Goal: Transaction & Acquisition: Purchase product/service

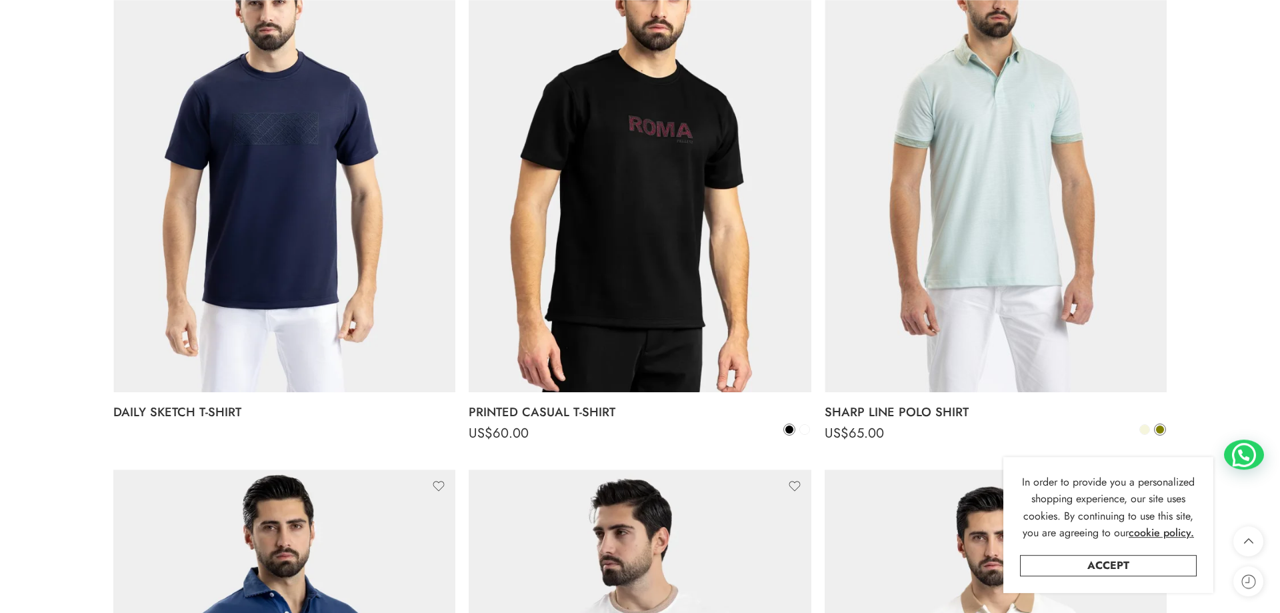
scroll to position [1905, 0]
click at [1146, 429] on span at bounding box center [1144, 428] width 9 height 9
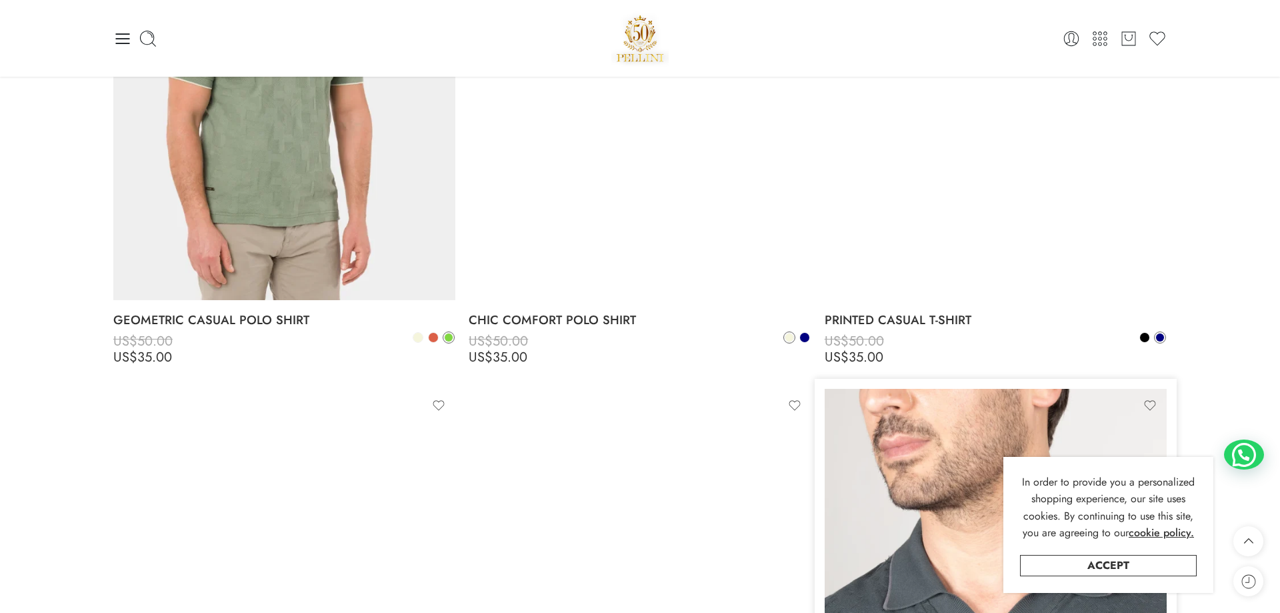
scroll to position [3945, 0]
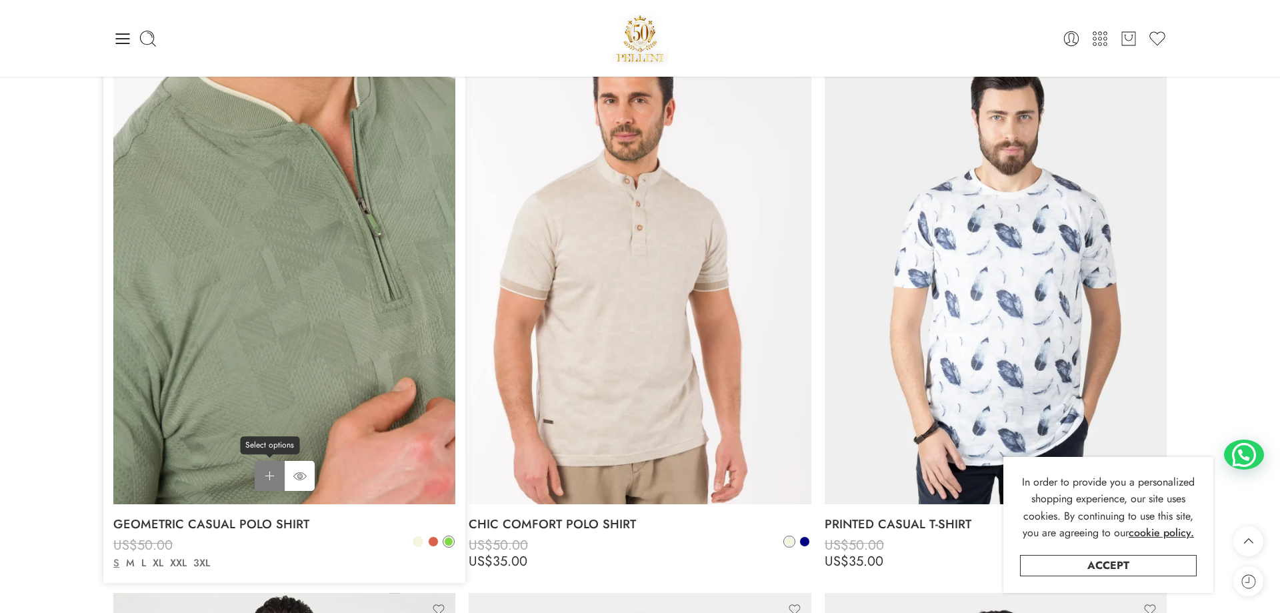
click at [273, 475] on link "Select options Select options" at bounding box center [270, 476] width 30 height 30
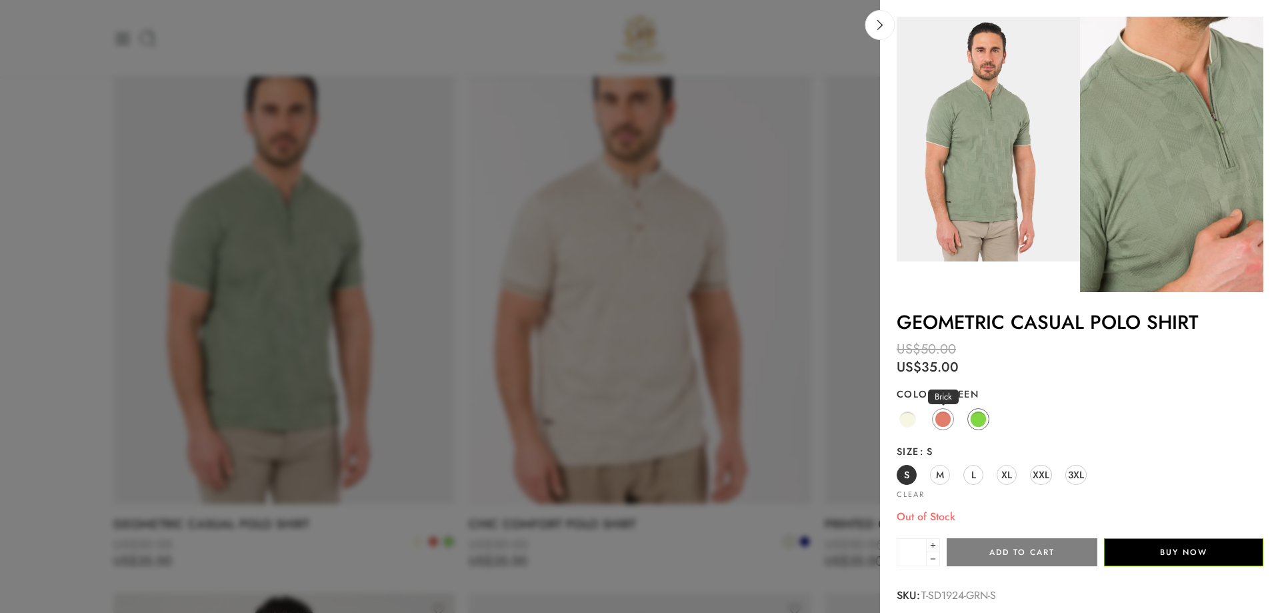
click at [943, 421] on span at bounding box center [943, 419] width 17 height 17
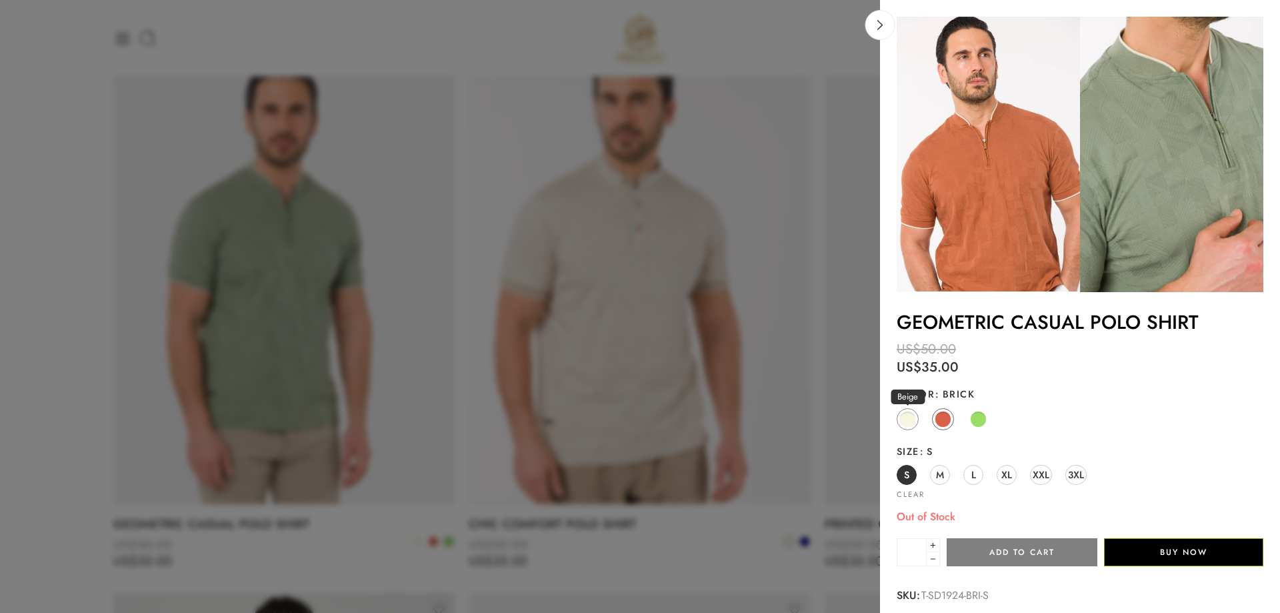
click at [905, 421] on span at bounding box center [908, 419] width 17 height 17
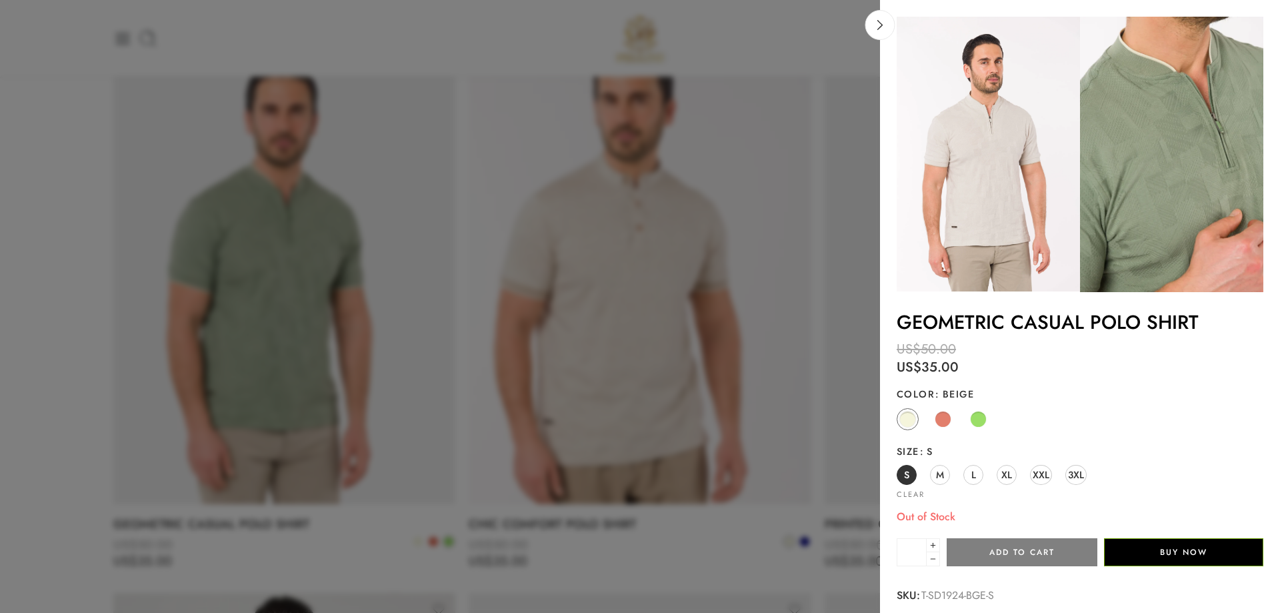
click at [626, 253] on div at bounding box center [640, 306] width 1280 height 613
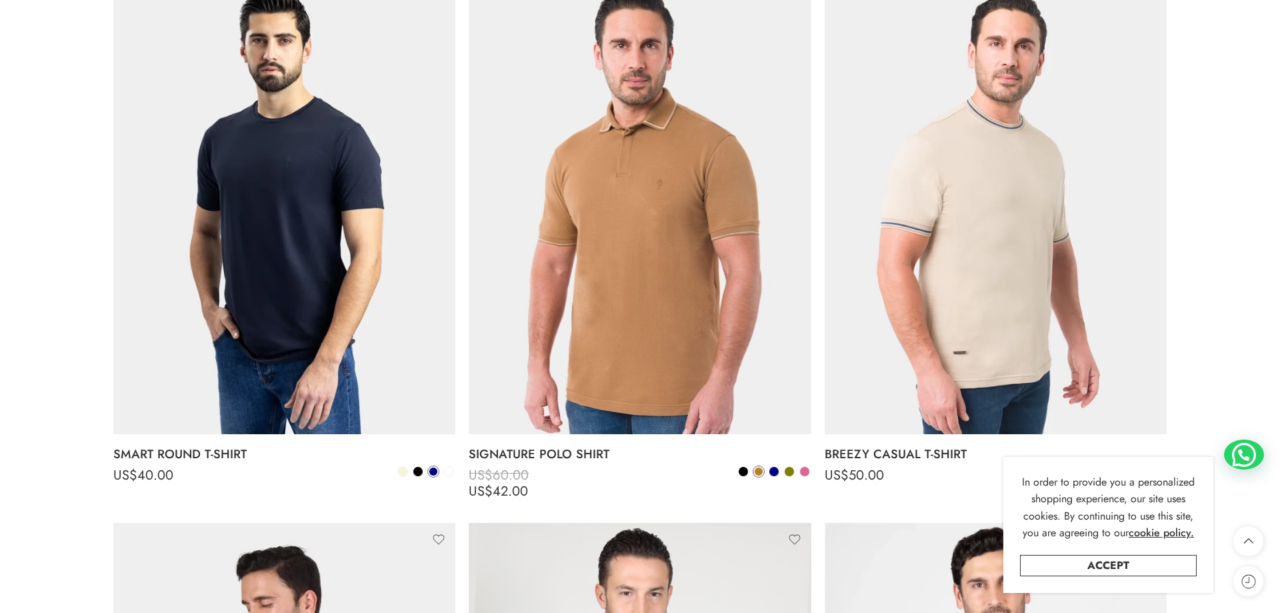
scroll to position [2857, 0]
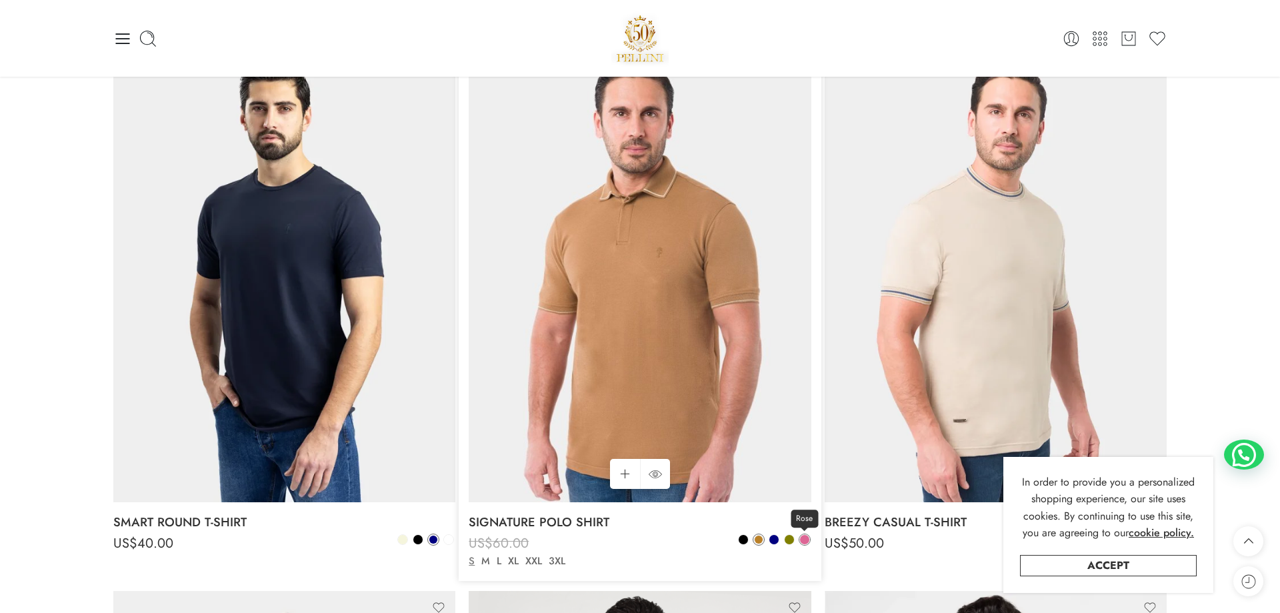
click at [803, 540] on span at bounding box center [804, 539] width 9 height 9
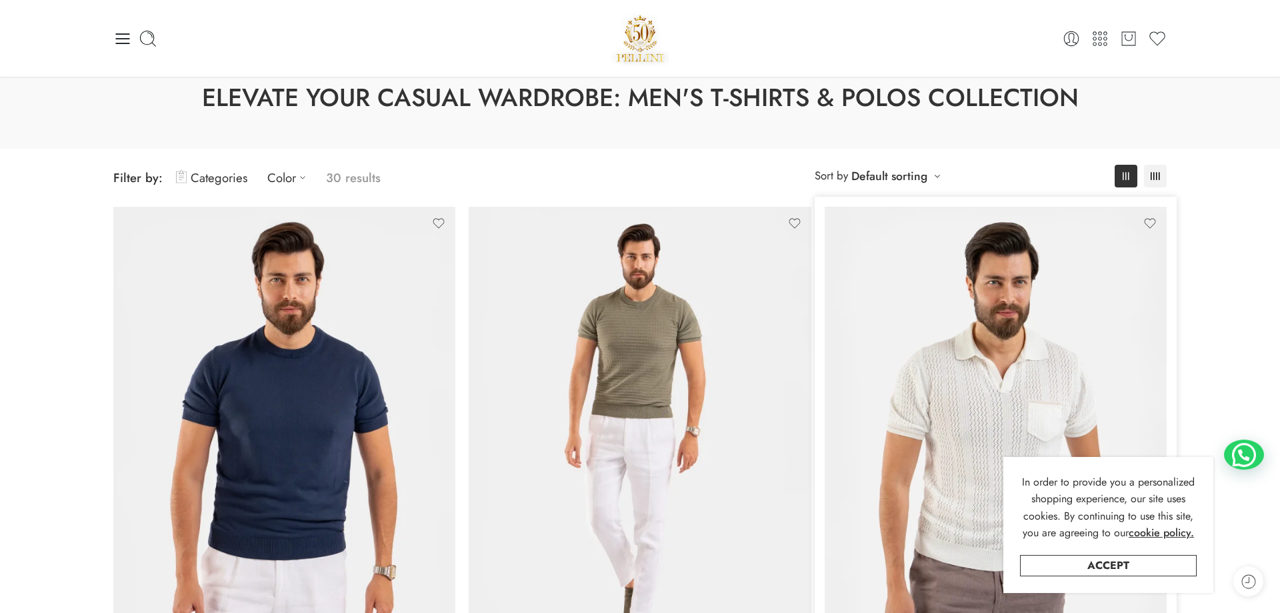
scroll to position [0, 0]
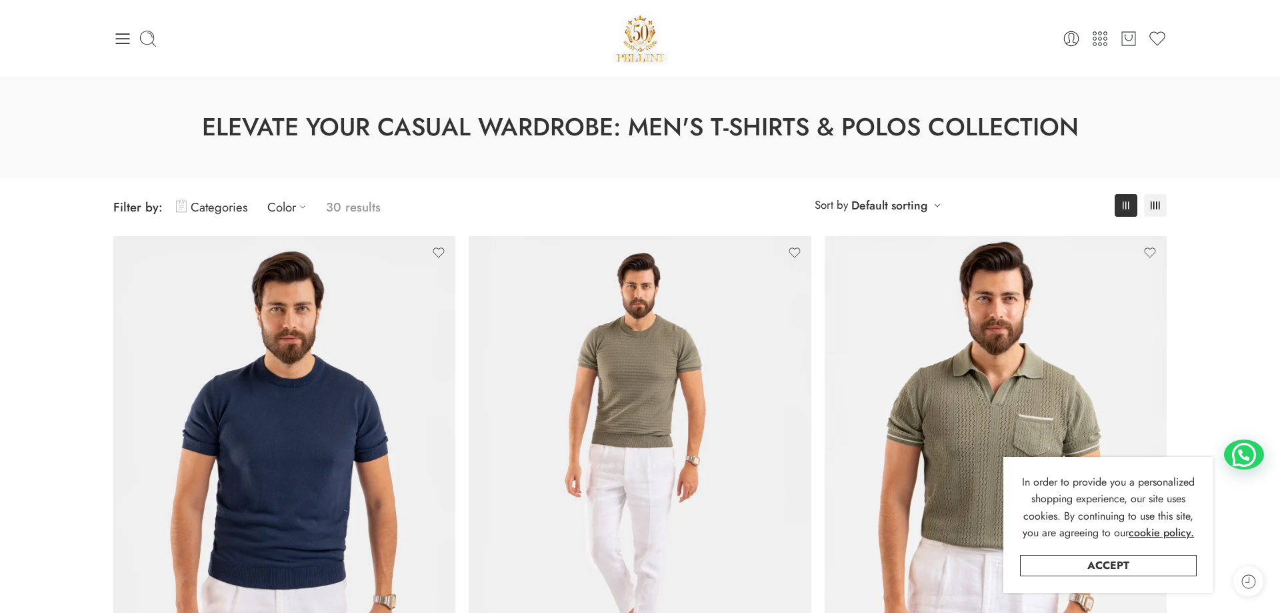
click at [334, 203] on p "30 results" at bounding box center [353, 206] width 55 height 31
click at [197, 213] on link "Categories" at bounding box center [211, 206] width 71 height 31
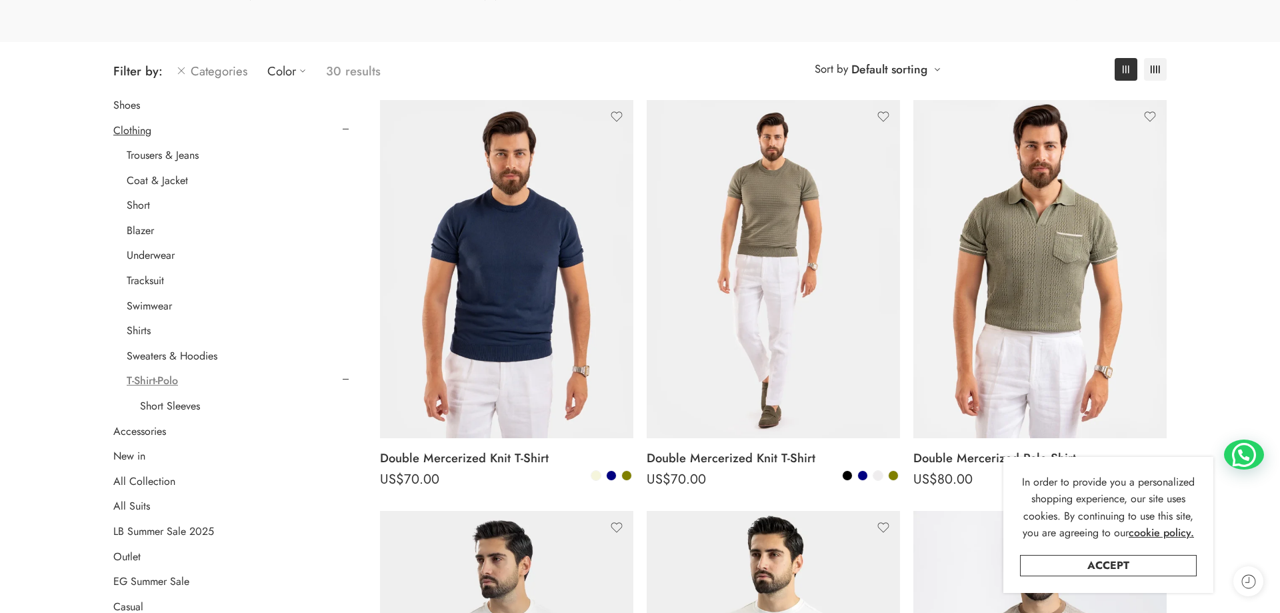
scroll to position [204, 0]
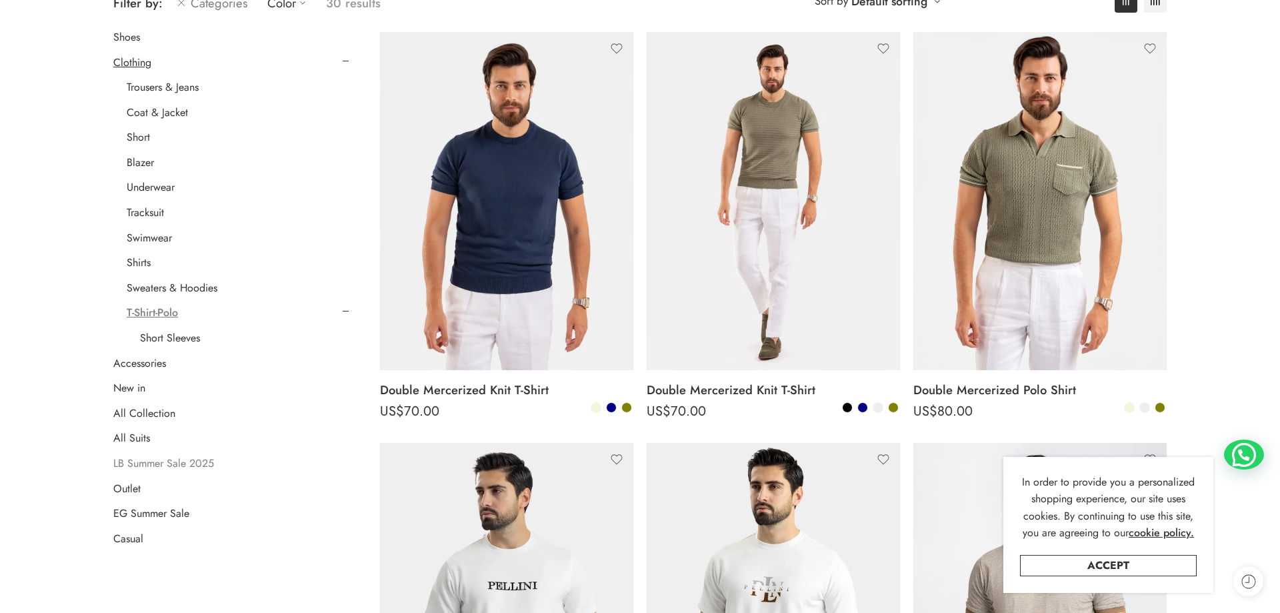
click at [169, 467] on link "LB Summer Sale 2025" at bounding box center [163, 463] width 101 height 13
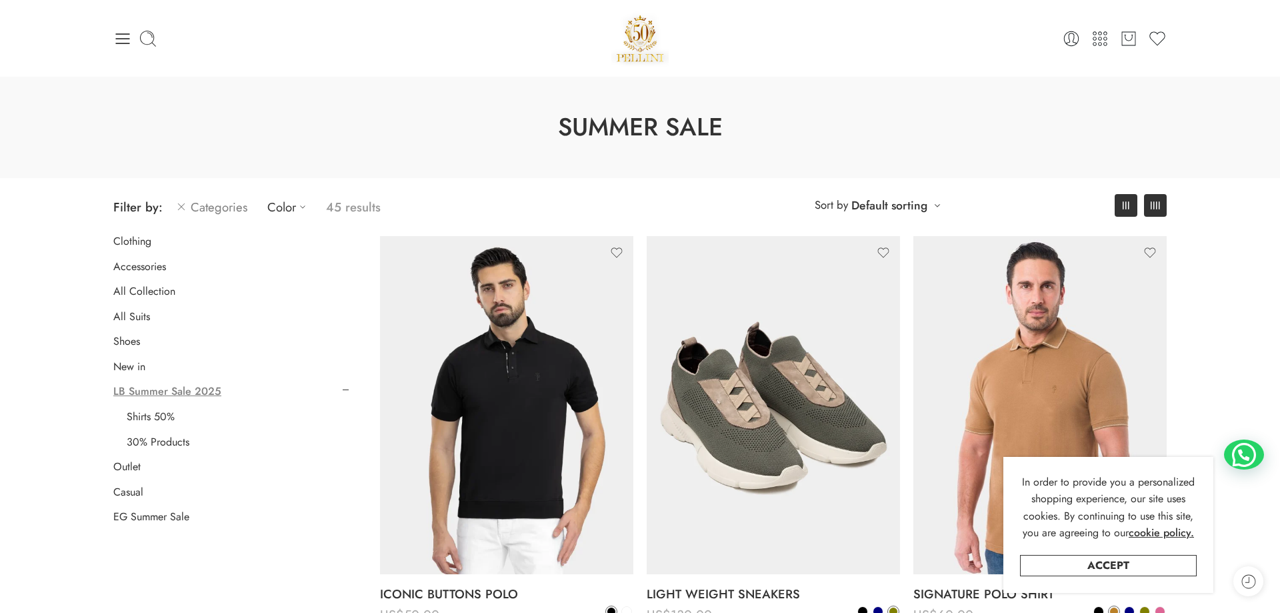
drag, startPoint x: 1156, startPoint y: 209, endPoint x: 1152, endPoint y: 215, distance: 7.6
click at [1158, 208] on icon at bounding box center [1155, 205] width 9 height 8
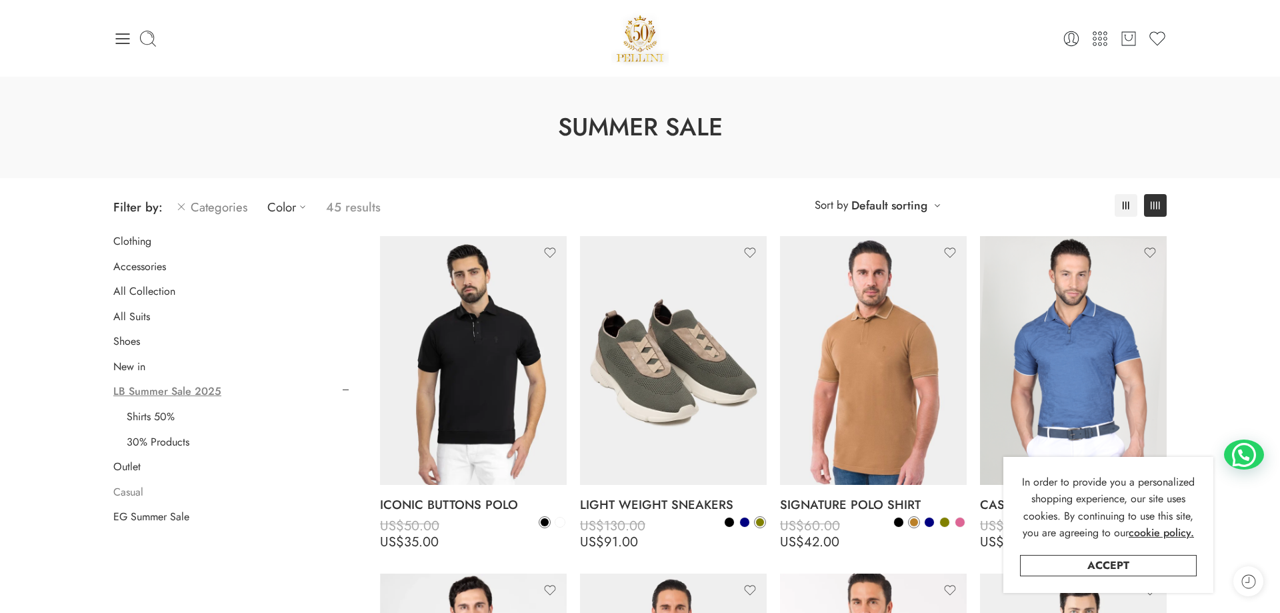
click at [142, 493] on link "Casual" at bounding box center [128, 491] width 30 height 13
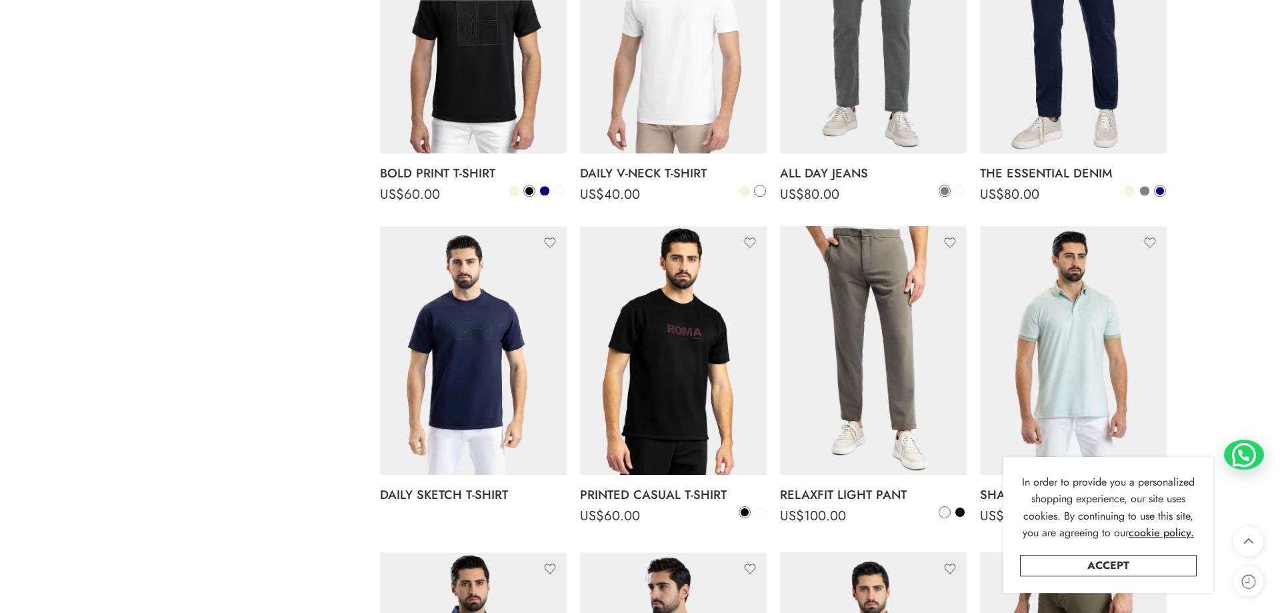
scroll to position [1533, 0]
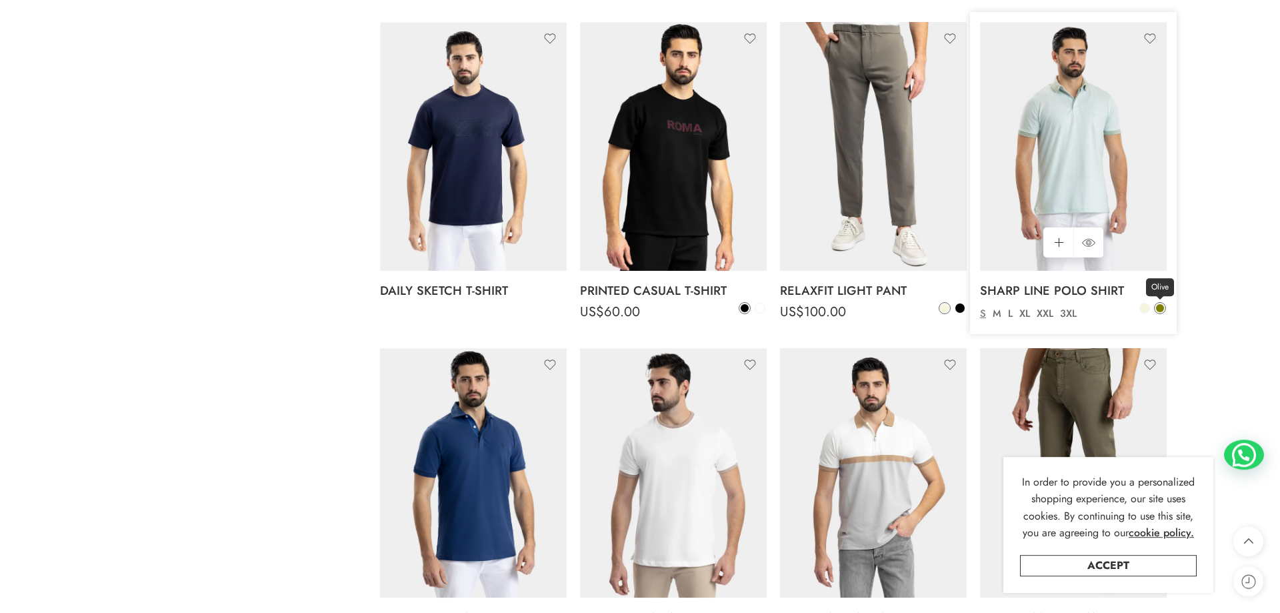
click at [1163, 304] on link "Olive" at bounding box center [1160, 308] width 12 height 12
click at [1150, 310] on span at bounding box center [1145, 308] width 11 height 11
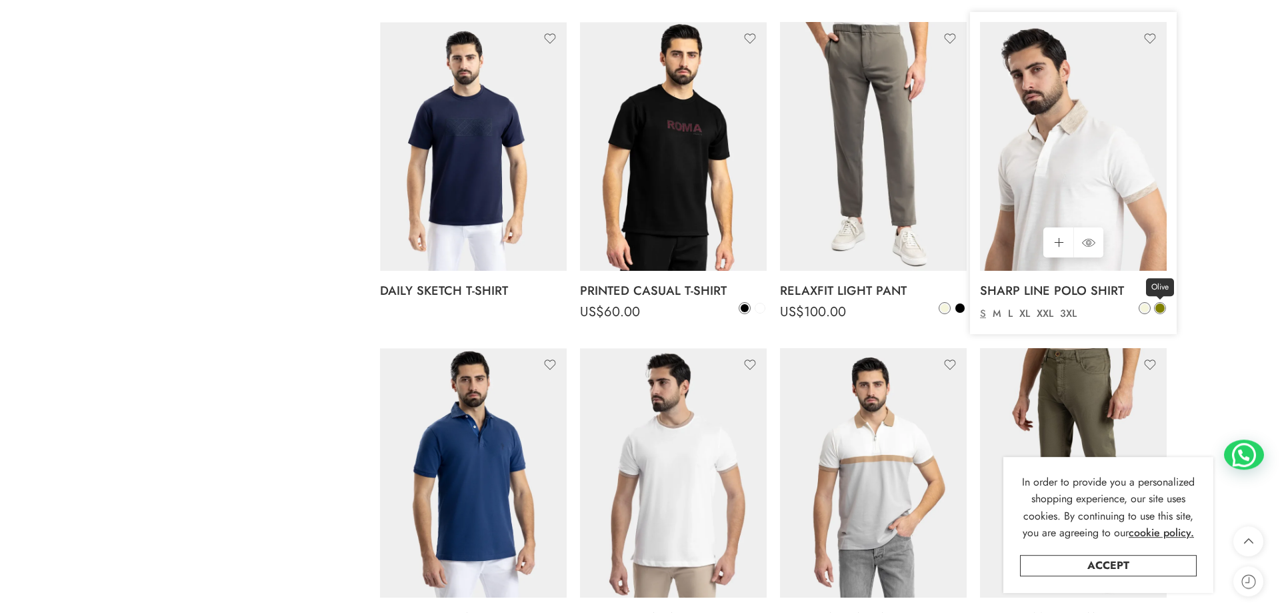
click at [1157, 306] on span at bounding box center [1160, 307] width 9 height 9
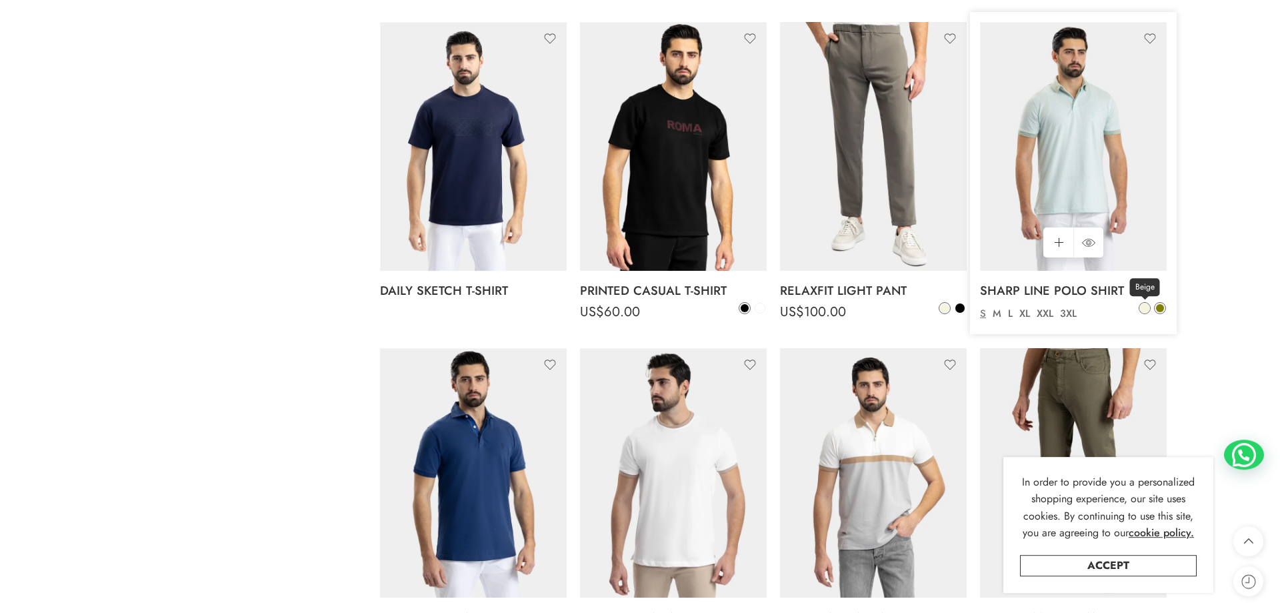
click at [1144, 307] on span at bounding box center [1144, 307] width 9 height 9
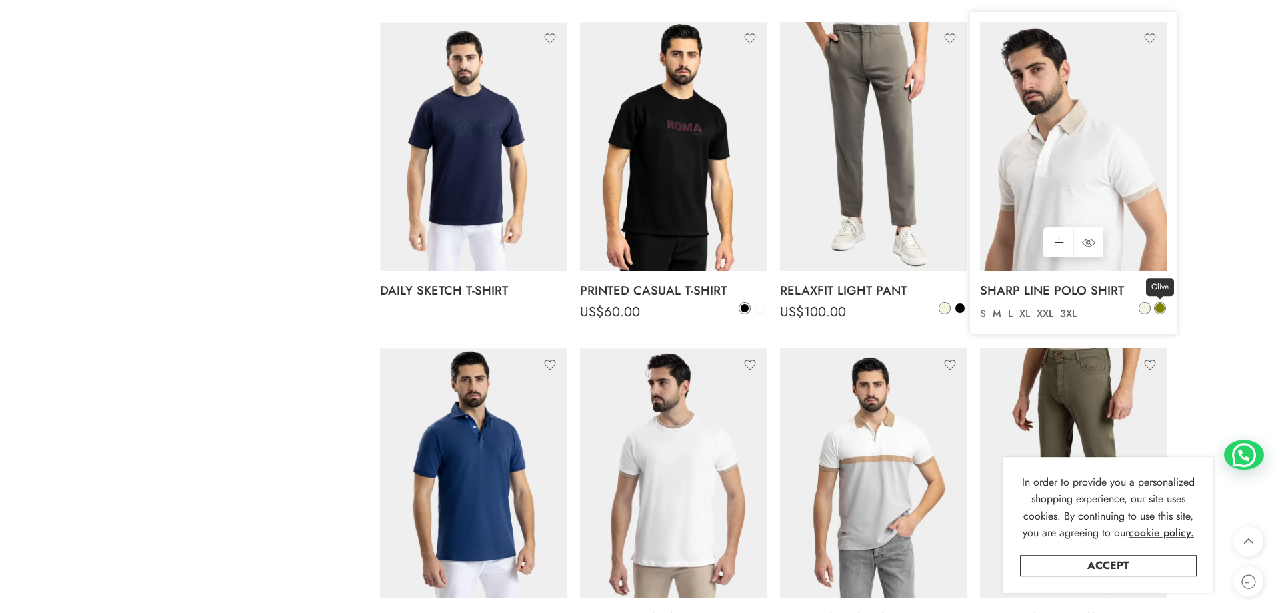
click at [1158, 309] on span at bounding box center [1160, 307] width 9 height 9
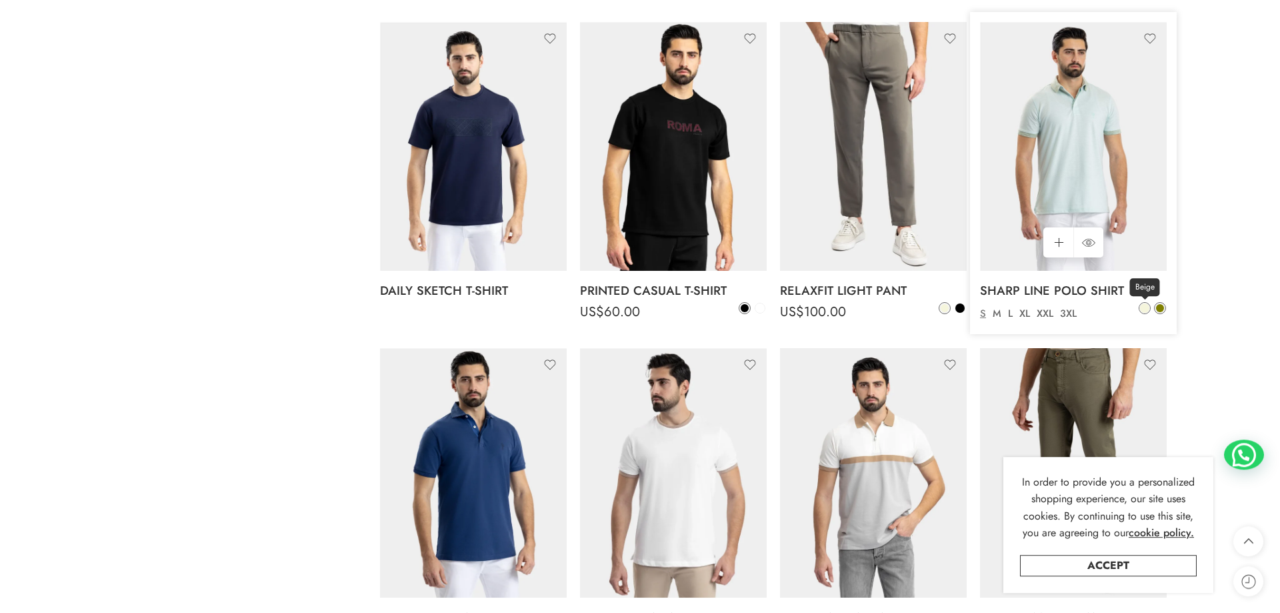
click at [1147, 310] on span at bounding box center [1144, 307] width 9 height 9
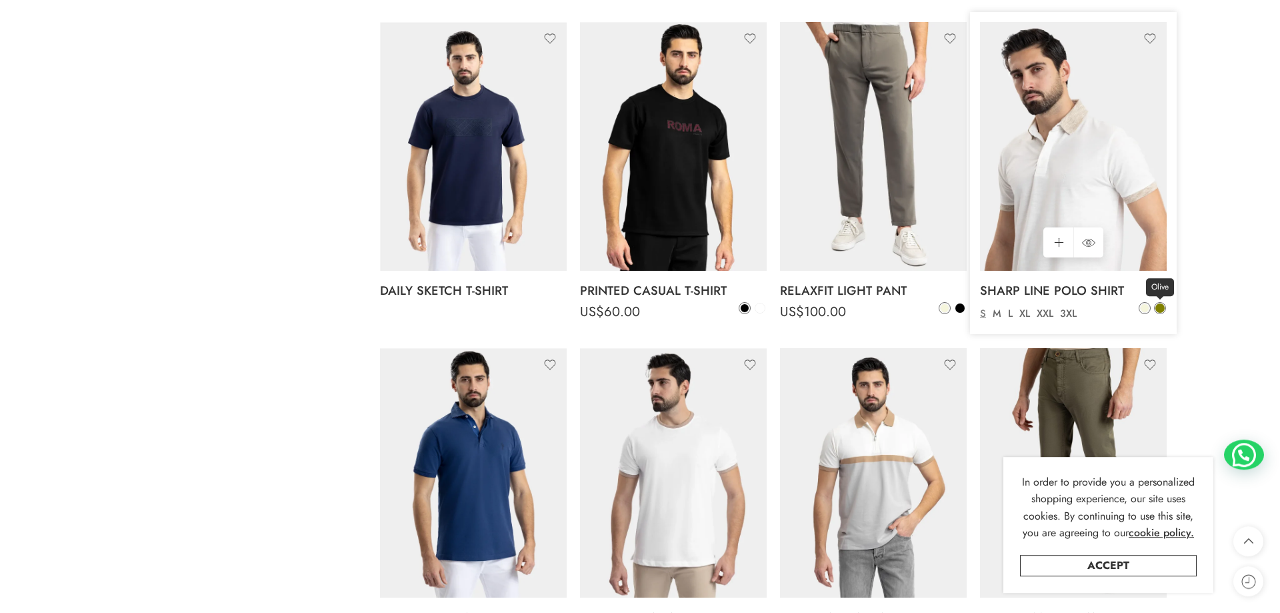
click at [1158, 307] on span at bounding box center [1160, 307] width 9 height 9
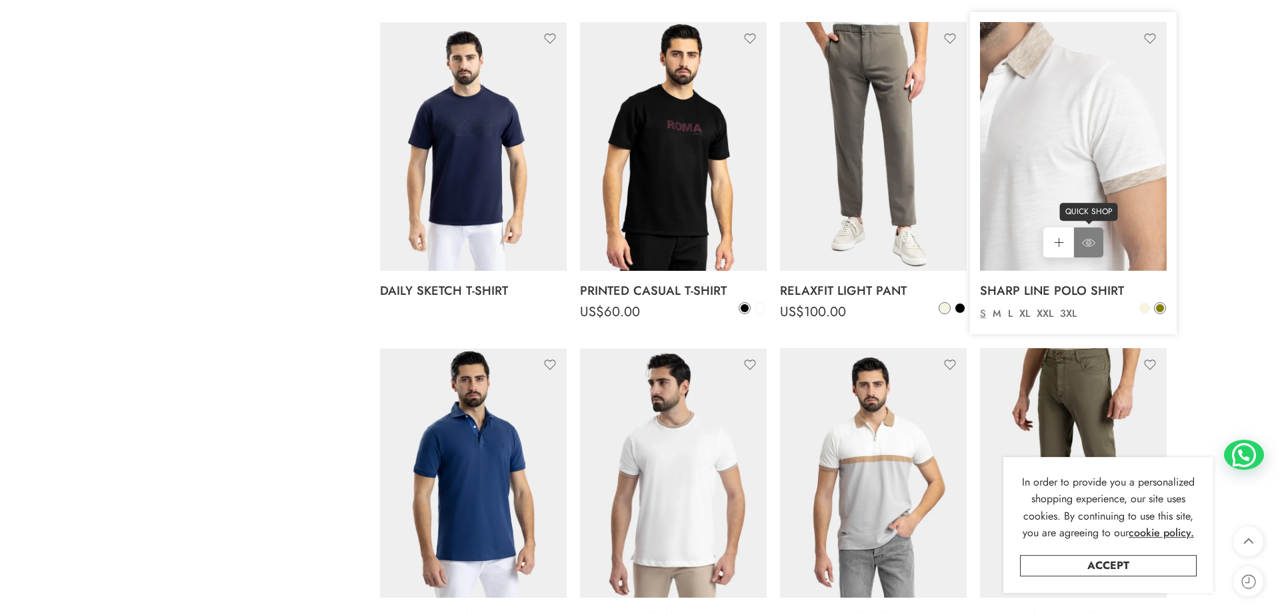
click at [1096, 247] on link "QUICK SHOP" at bounding box center [1089, 242] width 30 height 30
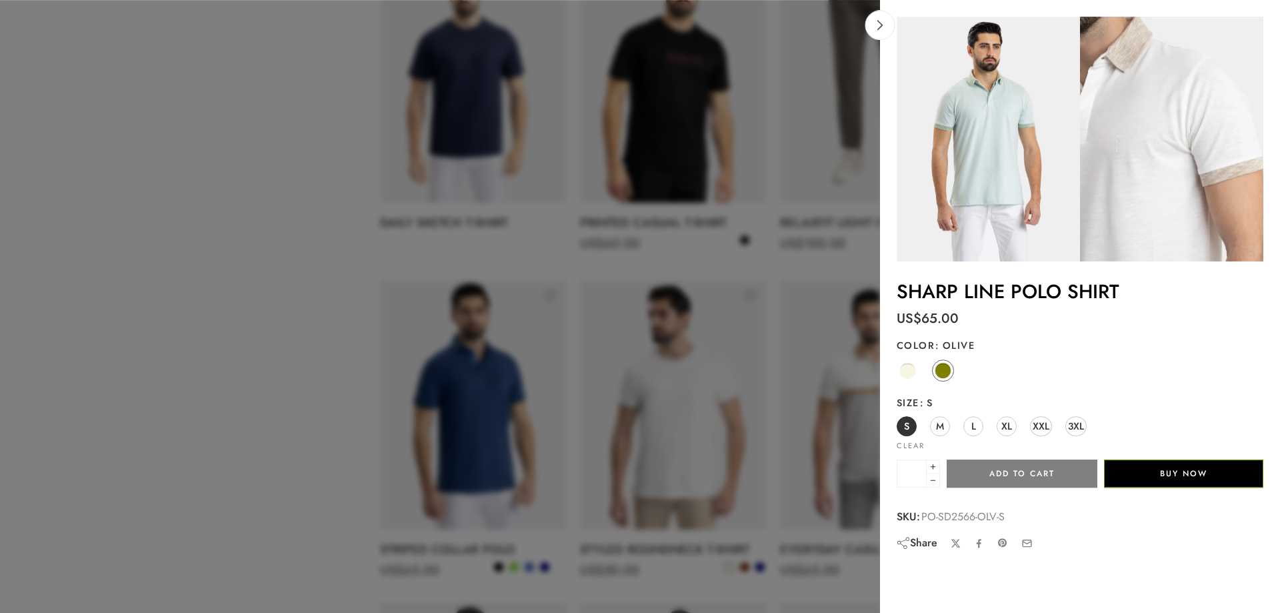
click at [243, 420] on div at bounding box center [640, 306] width 1280 height 613
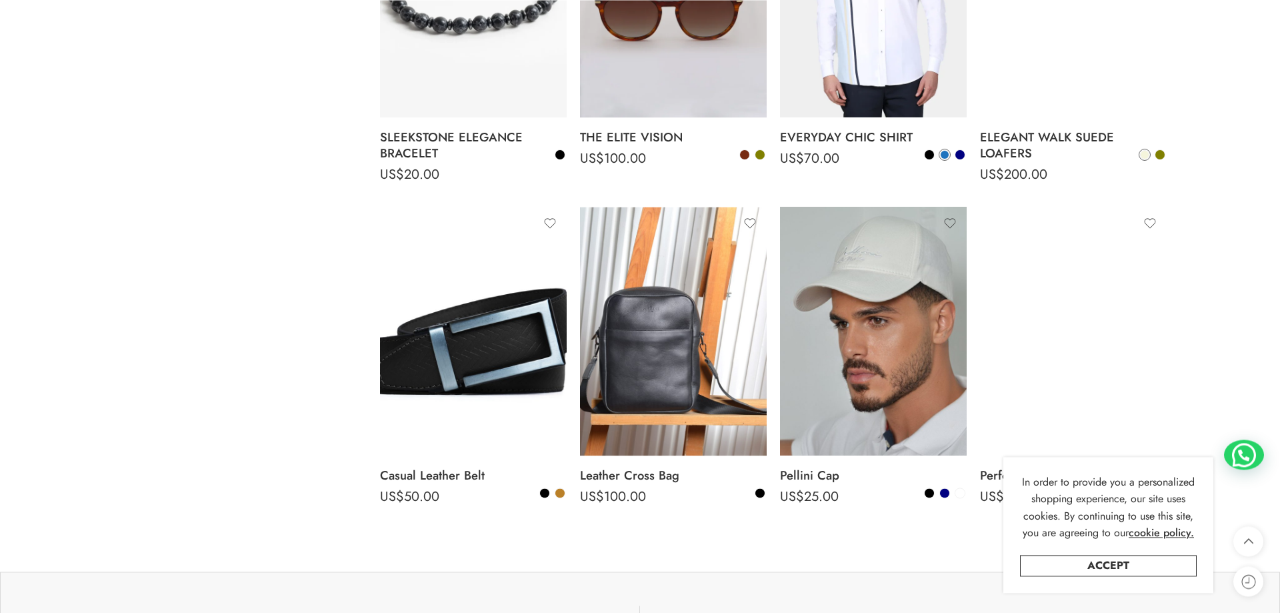
scroll to position [3642, 0]
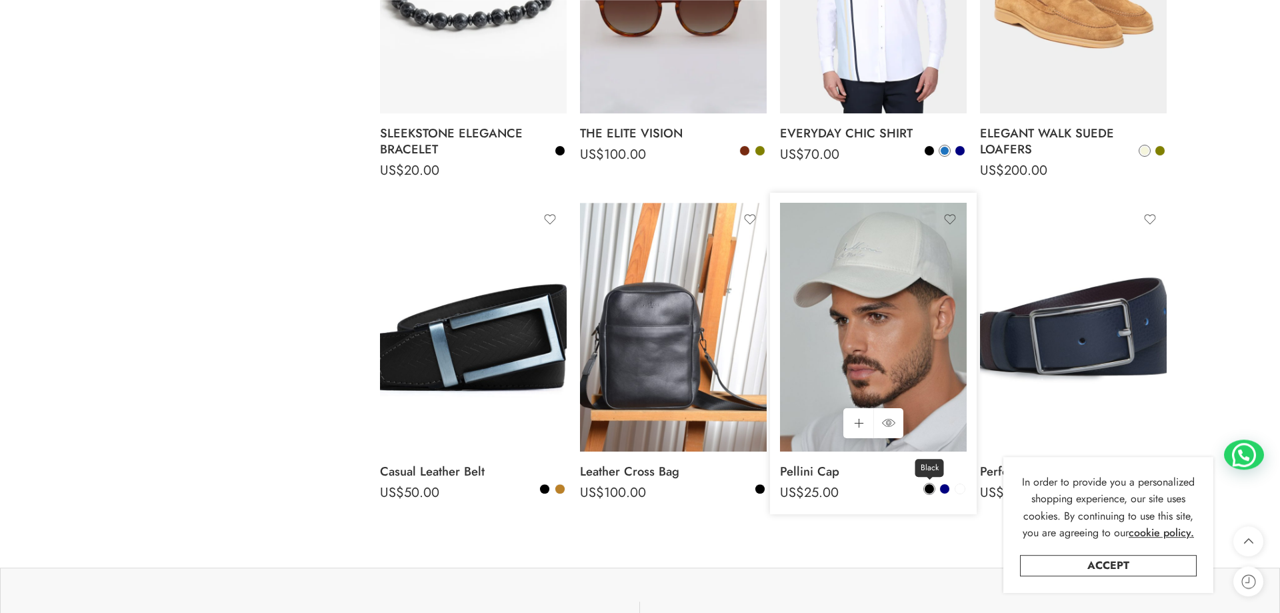
click at [928, 489] on span at bounding box center [929, 488] width 9 height 9
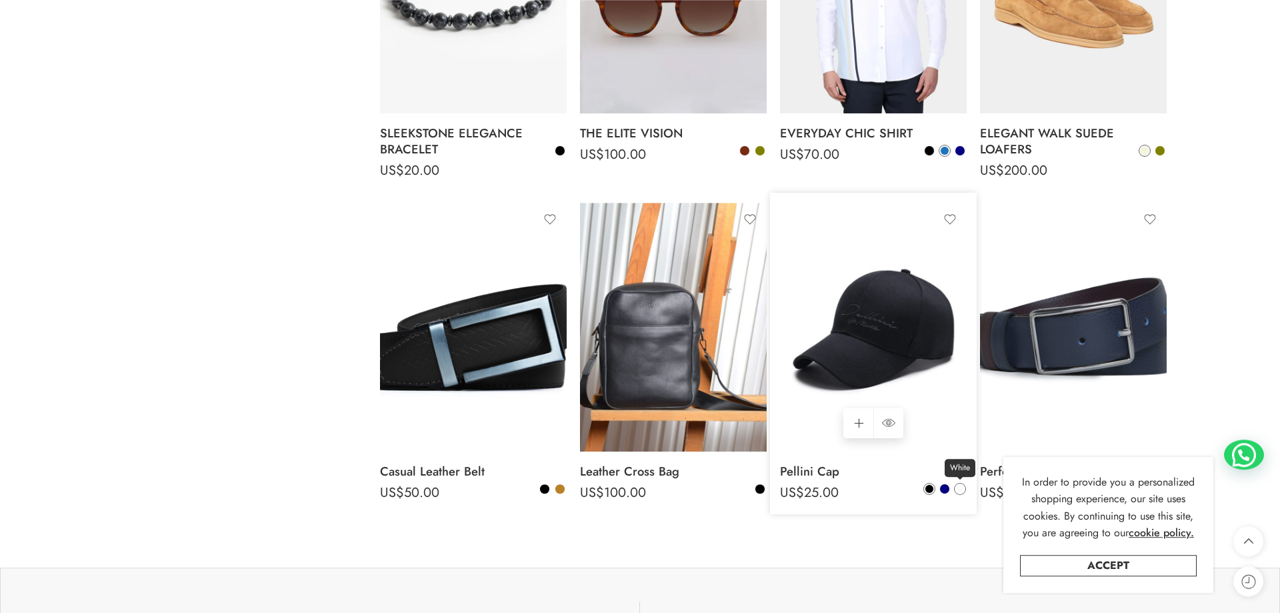
click at [959, 487] on span at bounding box center [960, 488] width 9 height 9
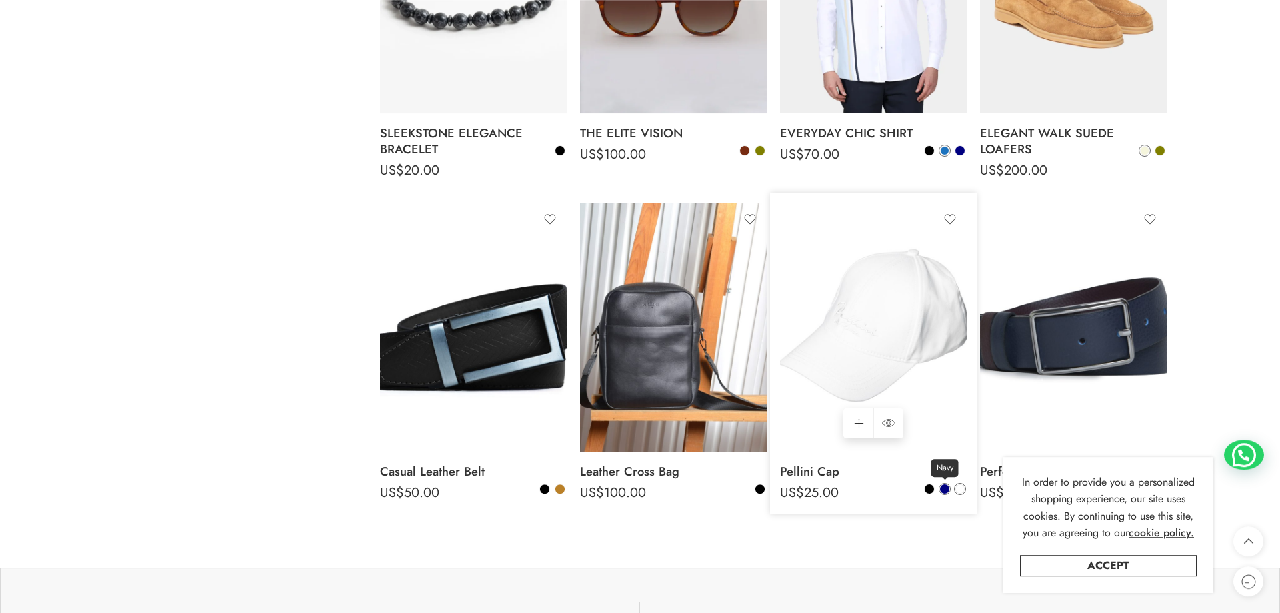
click at [948, 486] on span at bounding box center [944, 488] width 9 height 9
